Goal: Task Accomplishment & Management: Use online tool/utility

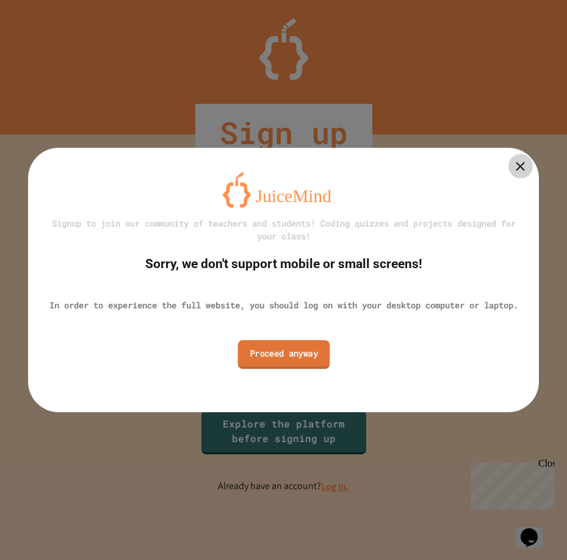
click at [294, 361] on link "Proceed anyway" at bounding box center [284, 354] width 92 height 29
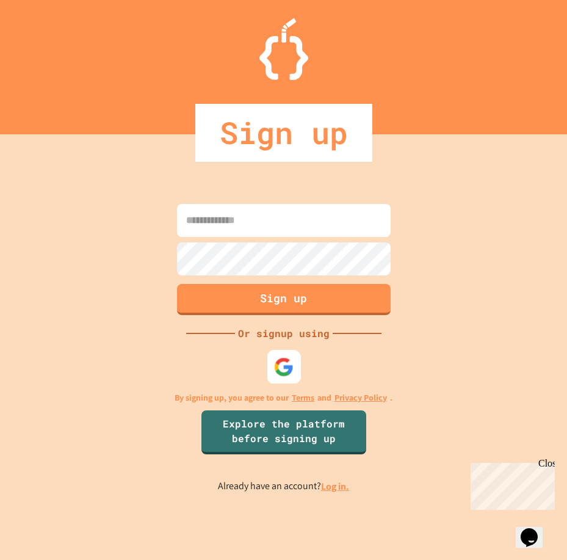
click at [288, 359] on img at bounding box center [284, 367] width 20 height 20
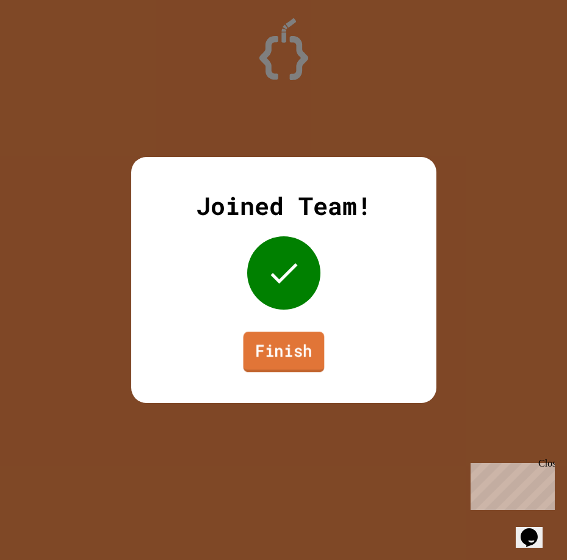
click at [278, 358] on link "Finish" at bounding box center [283, 352] width 81 height 40
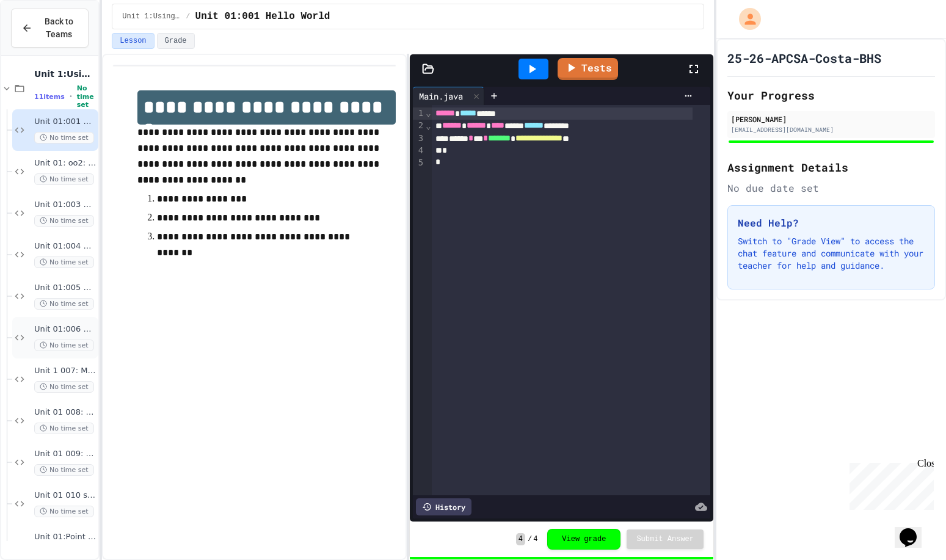
scroll to position [20, 0]
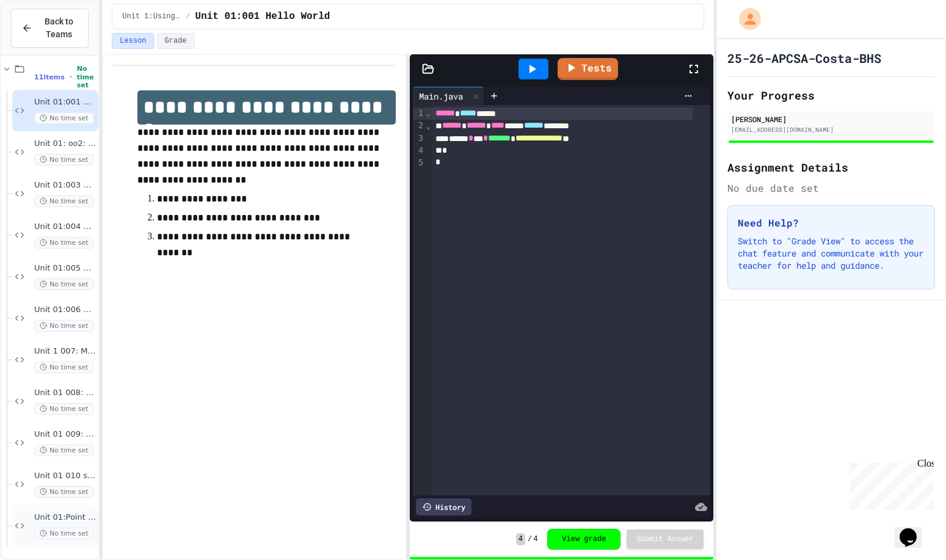
click at [35, 518] on span "Unit 01:Point Practice 1" at bounding box center [65, 517] width 62 height 10
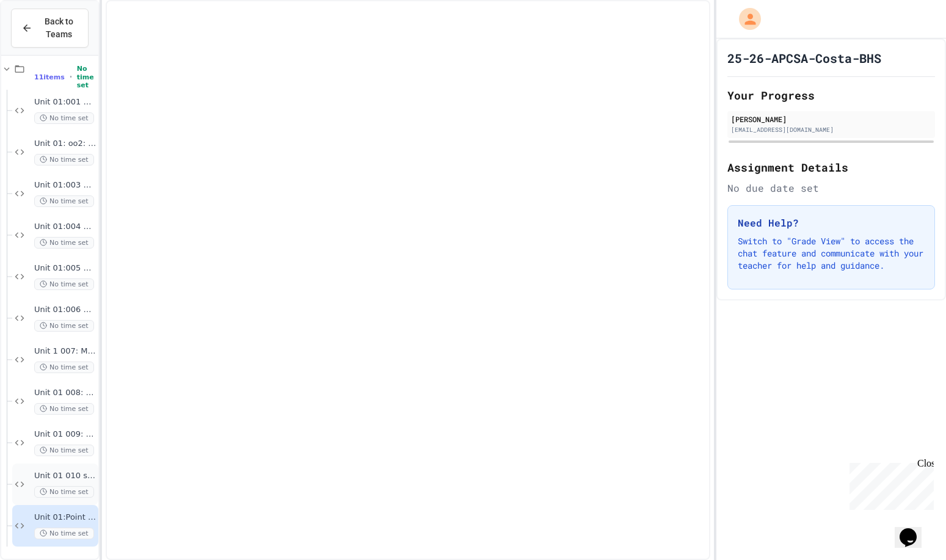
scroll to position [5, 0]
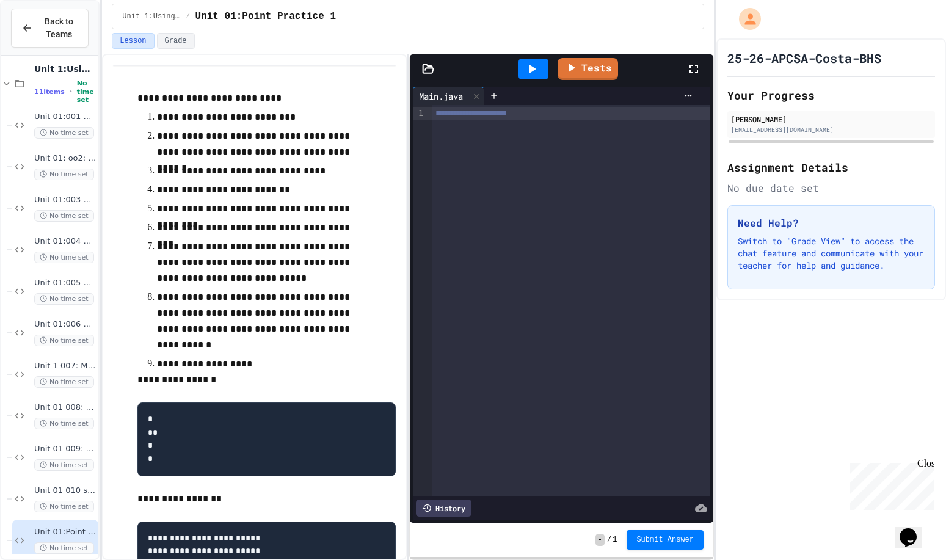
click at [507, 112] on span "**********" at bounding box center [470, 113] width 71 height 9
